Goal: Task Accomplishment & Management: Use online tool/utility

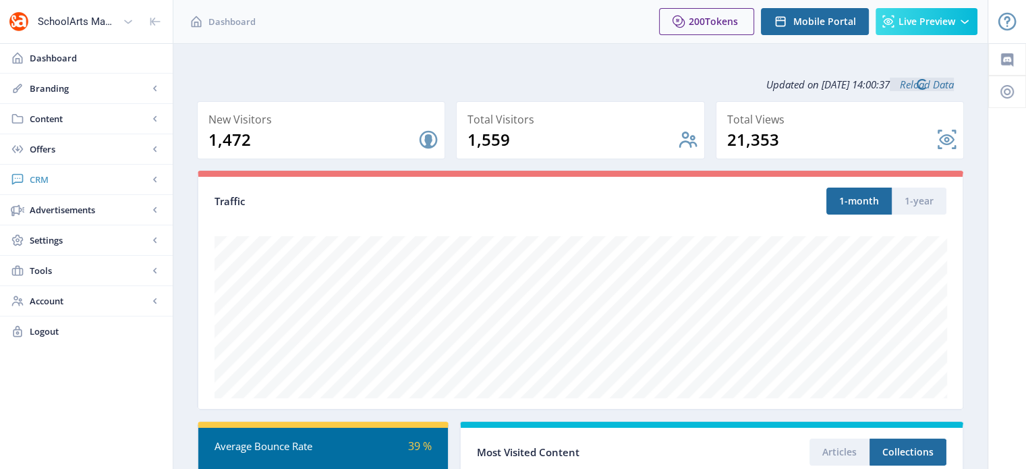
click at [46, 174] on span "CRM" at bounding box center [89, 179] width 119 height 13
click at [73, 199] on link "Readers" at bounding box center [86, 210] width 146 height 30
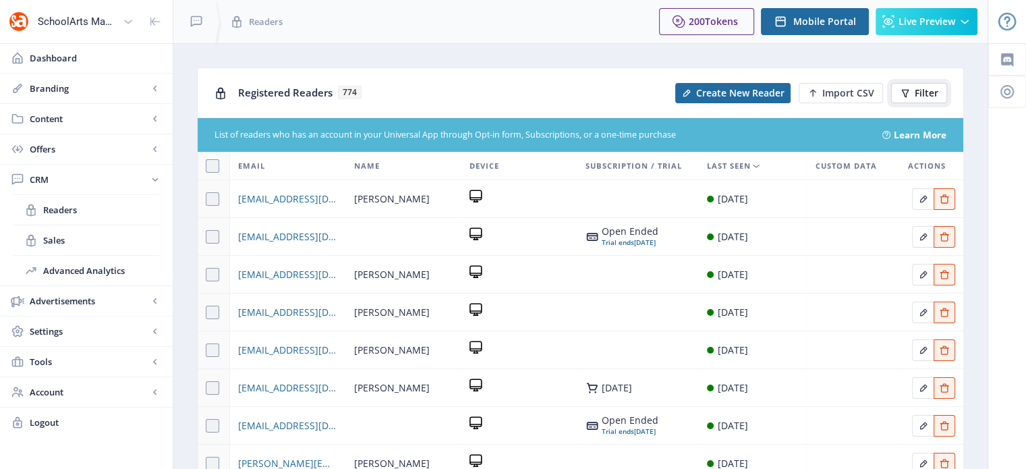
click at [922, 96] on span "Filter" at bounding box center [927, 93] width 24 height 11
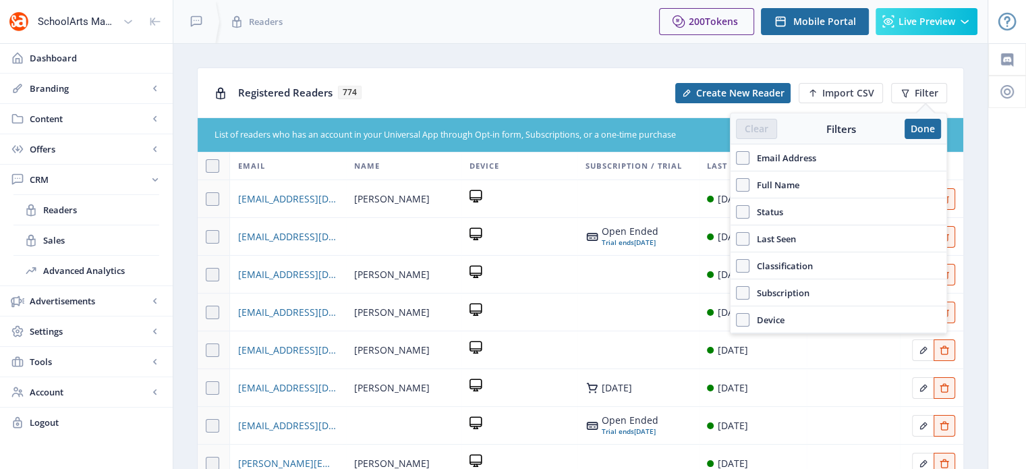
click at [752, 161] on span "Email Address" at bounding box center [783, 158] width 67 height 16
click at [737, 159] on input "Email Address" at bounding box center [736, 158] width 1 height 1
checkbox input "true"
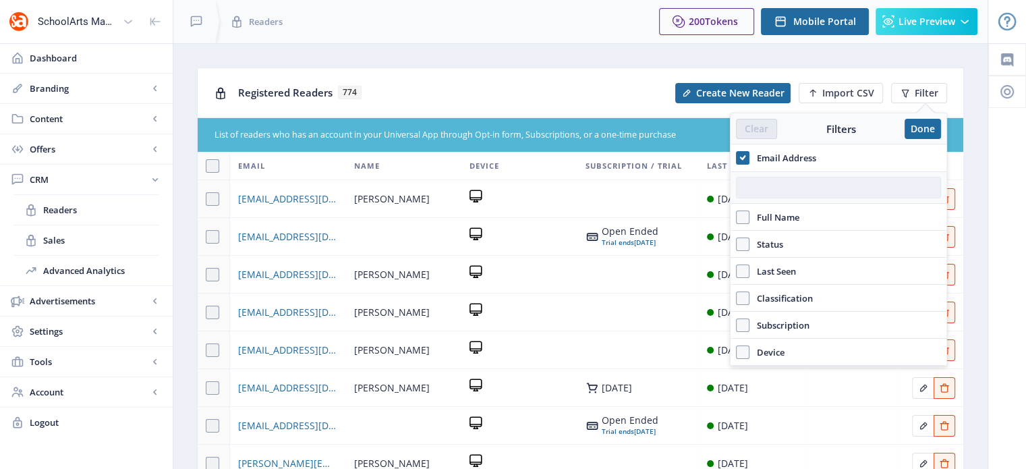
click at [796, 197] on input "text" at bounding box center [838, 188] width 205 height 22
paste input "[PERSON_NAME][EMAIL_ADDRESS][PERSON_NAME][DOMAIN_NAME]"
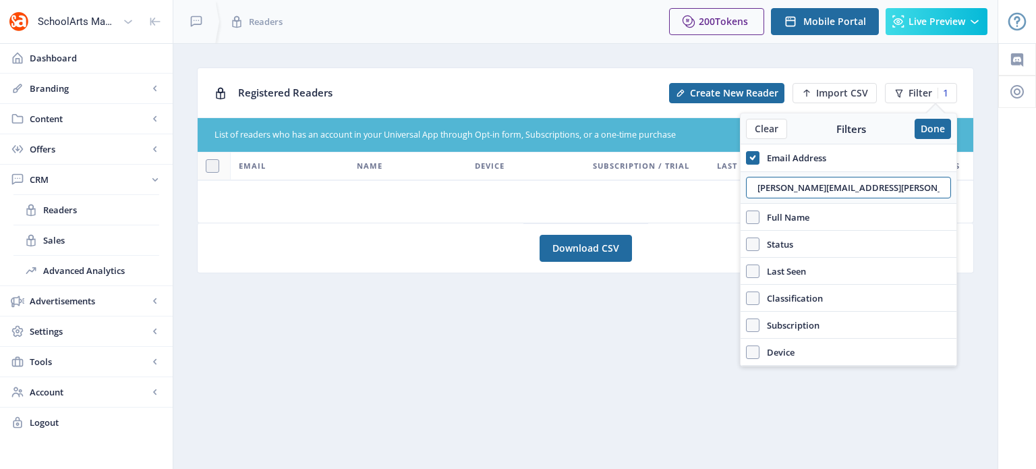
drag, startPoint x: 884, startPoint y: 188, endPoint x: 729, endPoint y: 198, distance: 155.5
click at [729, 198] on nb-layout "SchoolArts Magazine Dashboard Branding App Appearance Brand Brief Pages SEO Web…" at bounding box center [518, 234] width 1036 height 469
paste input ".[EMAIL_ADDRESS][DOMAIN_NAME]"
type input "[PERSON_NAME][EMAIL_ADDRESS][PERSON_NAME][DOMAIN_NAME]"
click at [931, 129] on button "Done" at bounding box center [933, 129] width 36 height 20
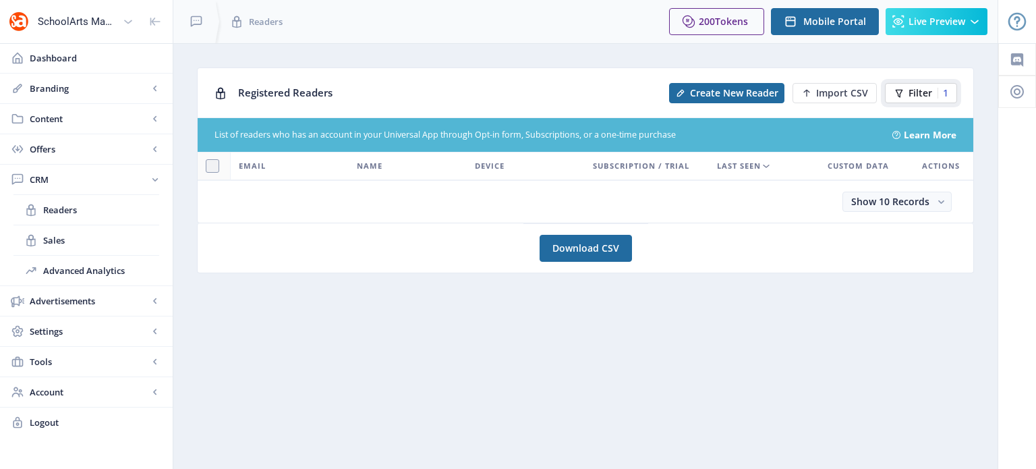
click at [918, 94] on span "Filter" at bounding box center [921, 93] width 24 height 11
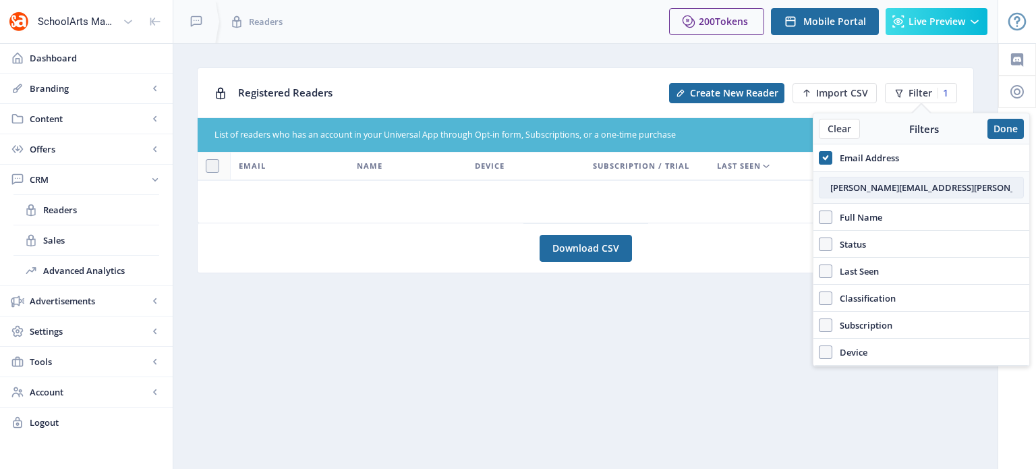
click at [883, 185] on input "[PERSON_NAME][EMAIL_ADDRESS][PERSON_NAME][DOMAIN_NAME]" at bounding box center [921, 188] width 205 height 22
drag, startPoint x: 937, startPoint y: 191, endPoint x: 825, endPoint y: 196, distance: 112.1
click at [825, 196] on input "[PERSON_NAME][EMAIL_ADDRESS][PERSON_NAME][DOMAIN_NAME]" at bounding box center [921, 188] width 205 height 22
click at [828, 159] on icon at bounding box center [826, 157] width 6 height 13
click at [820, 159] on input "Email Address" at bounding box center [819, 158] width 1 height 1
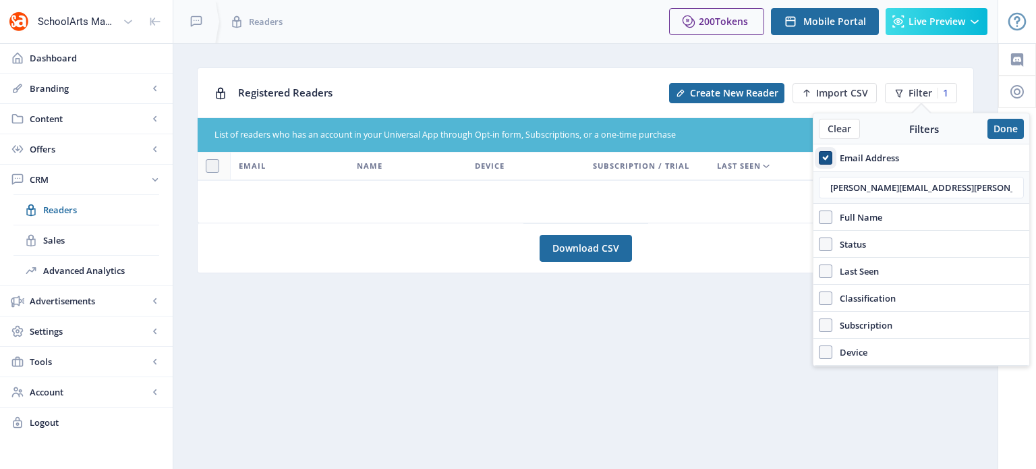
checkbox input "false"
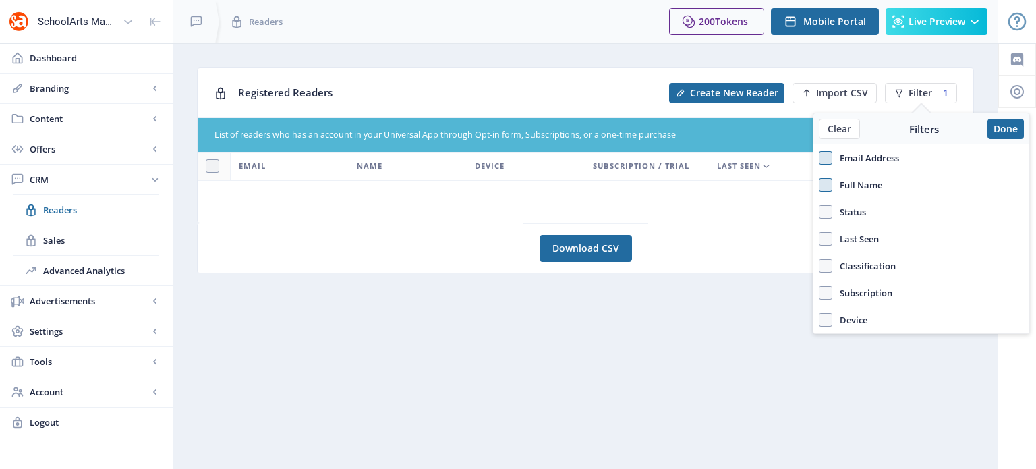
click at [822, 191] on span at bounding box center [825, 184] width 13 height 13
click at [820, 186] on input "Full Name" at bounding box center [819, 185] width 1 height 1
checkbox input "true"
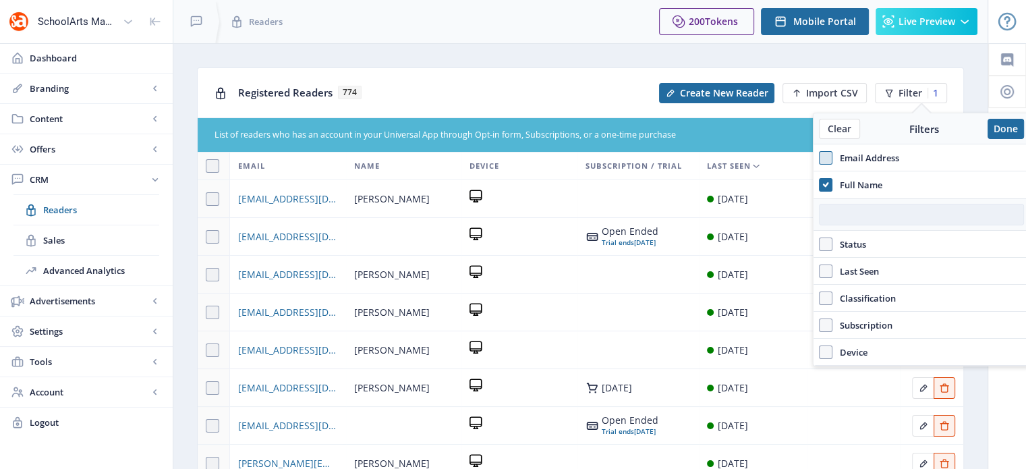
click at [835, 216] on input "text" at bounding box center [921, 215] width 205 height 22
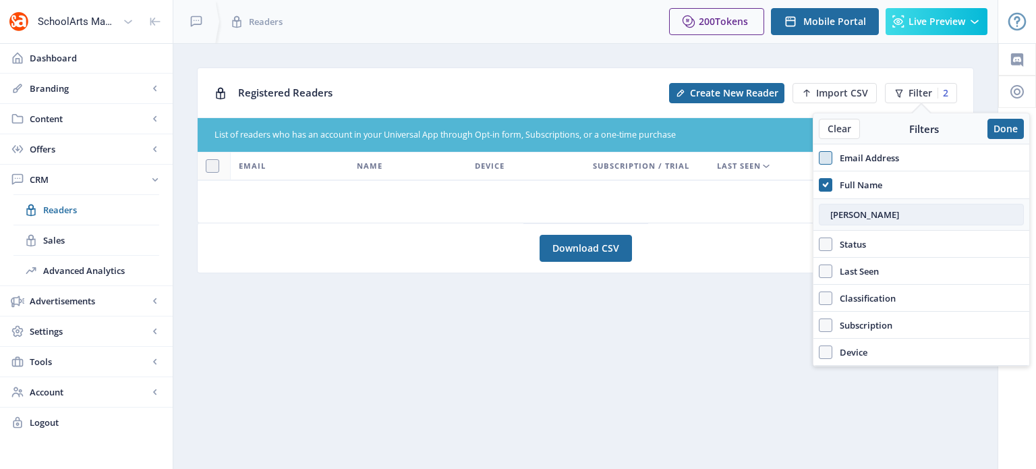
click at [846, 217] on input "[PERSON_NAME]" at bounding box center [921, 215] width 205 height 22
click at [918, 214] on input "[PERSON_NAME]" at bounding box center [921, 215] width 205 height 22
type input "[PERSON_NAME]"
click at [823, 184] on use at bounding box center [826, 184] width 6 height 5
click at [820, 185] on input "Full Name" at bounding box center [819, 185] width 1 height 1
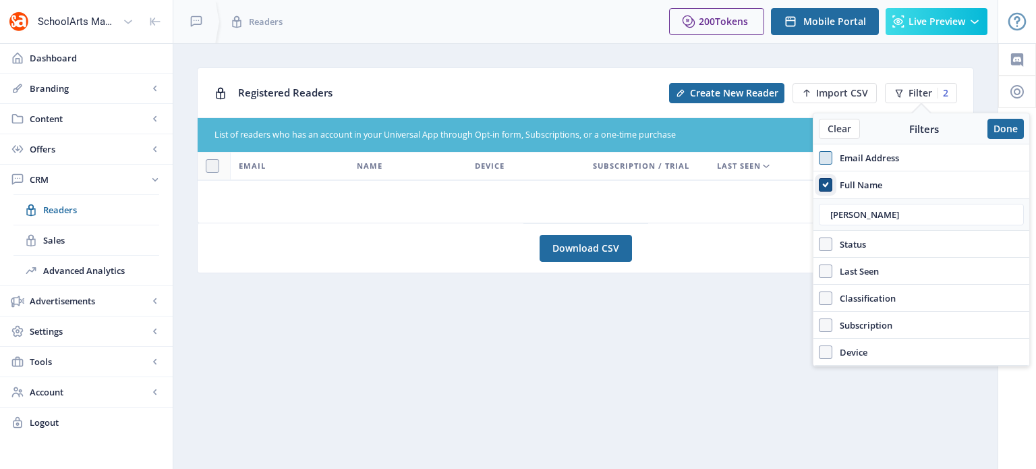
checkbox input "false"
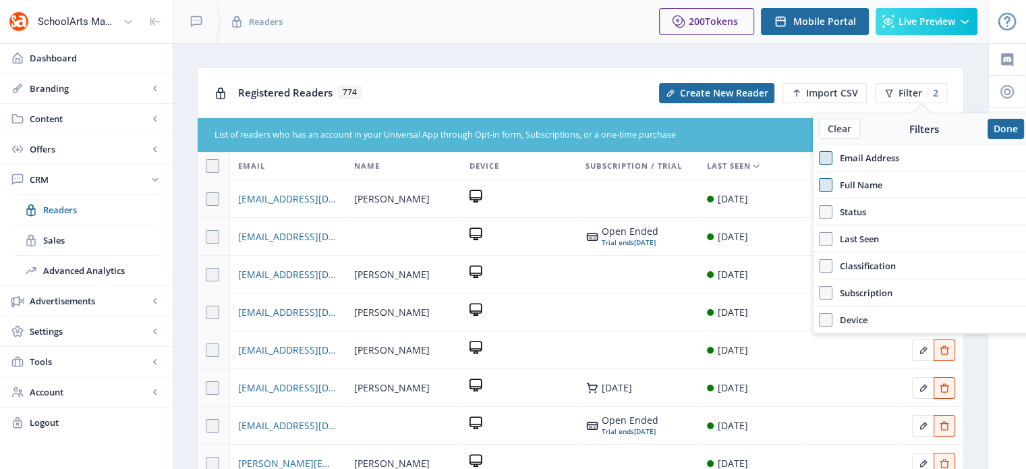
click at [824, 154] on span at bounding box center [825, 157] width 13 height 13
click at [820, 158] on input "Email Address" at bounding box center [819, 158] width 1 height 1
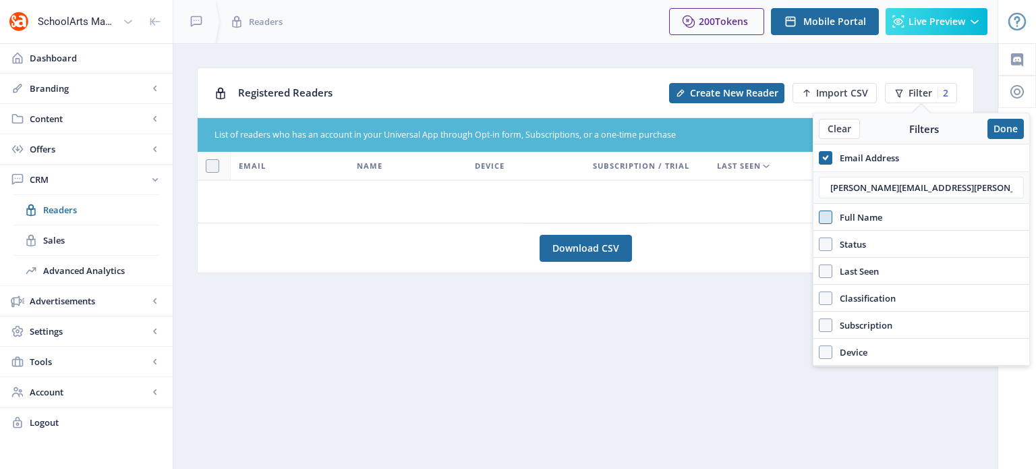
click at [823, 164] on label "Email Address" at bounding box center [921, 158] width 205 height 16
click at [820, 159] on input "Email Address" at bounding box center [819, 158] width 1 height 1
checkbox input "false"
